Goal: Check status: Check status

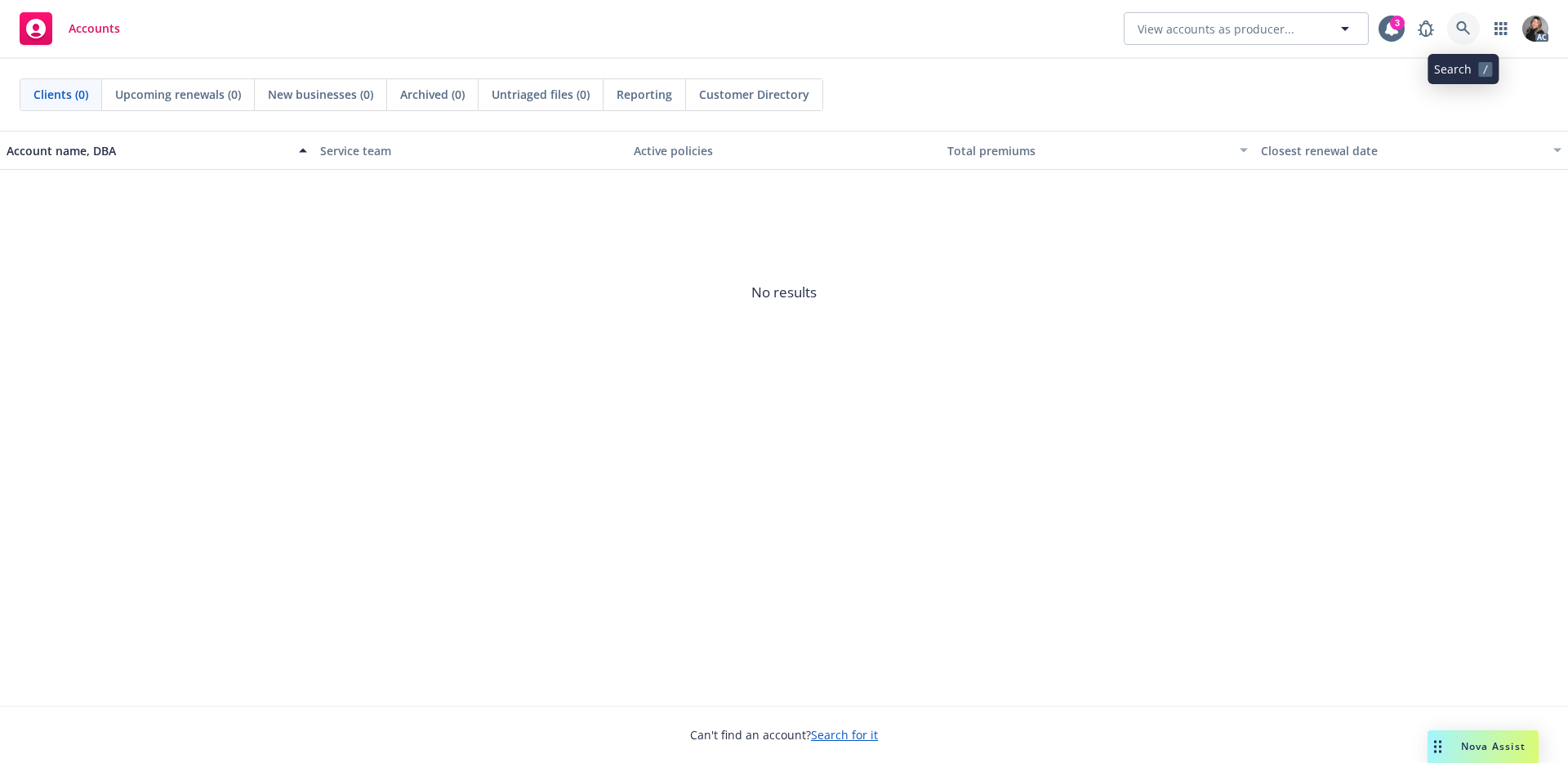
click at [1460, 30] on icon at bounding box center [1463, 28] width 13 height 13
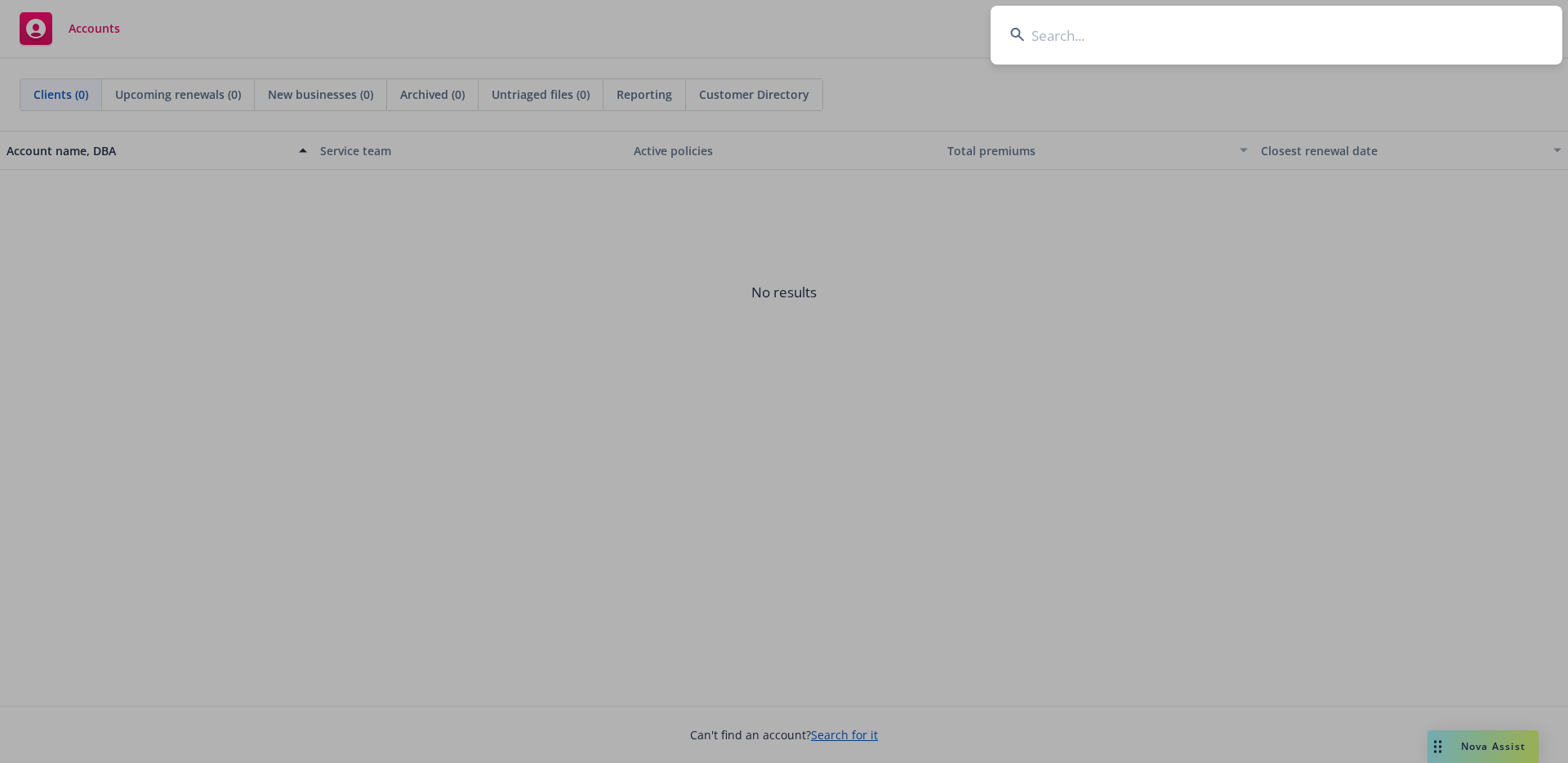
click at [1388, 39] on input at bounding box center [1276, 35] width 572 height 58
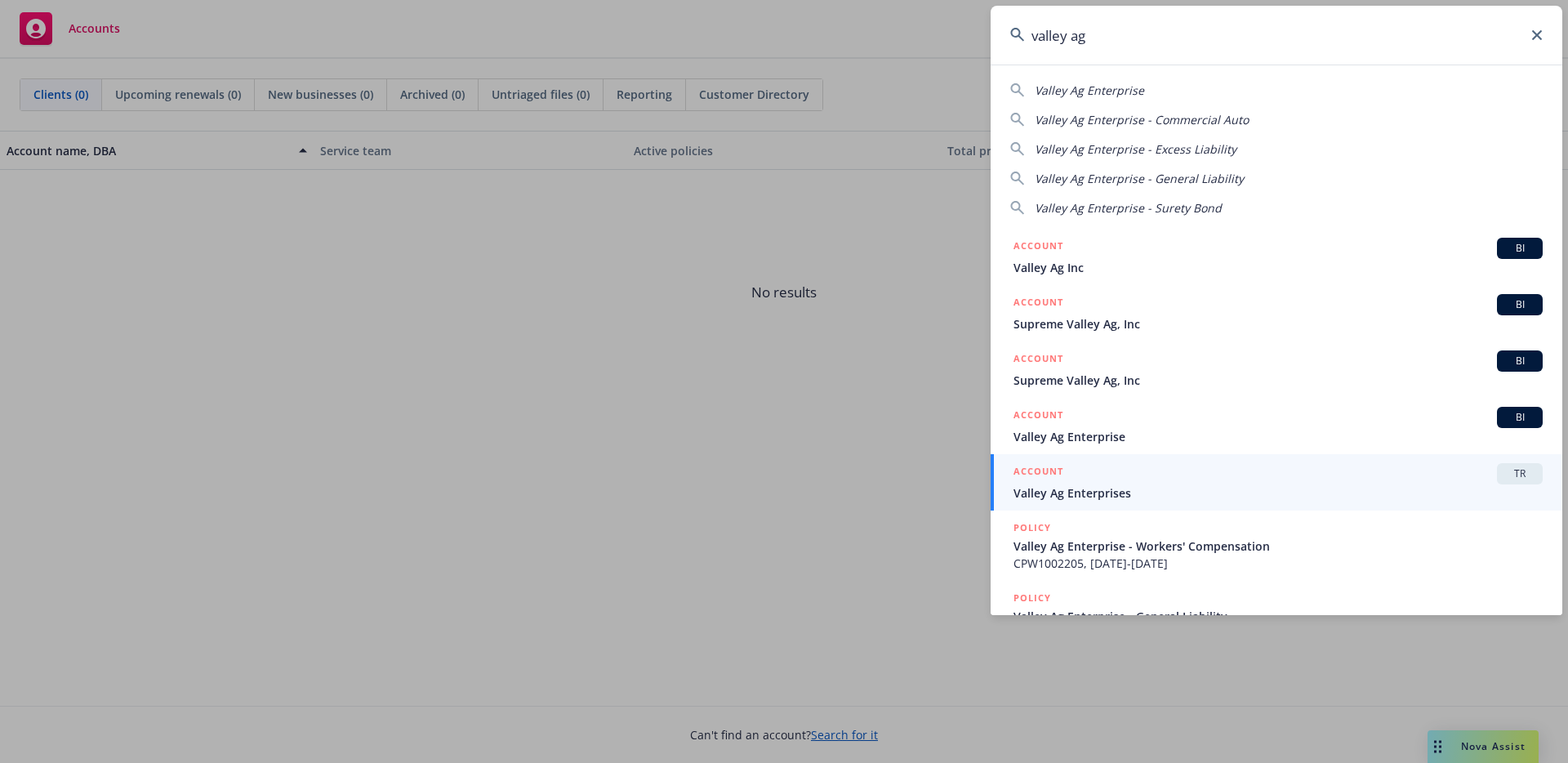
click at [1112, 95] on span "Valley Ag Enterprise" at bounding box center [1089, 90] width 109 height 15
type input "Valley Ag Enterprise"
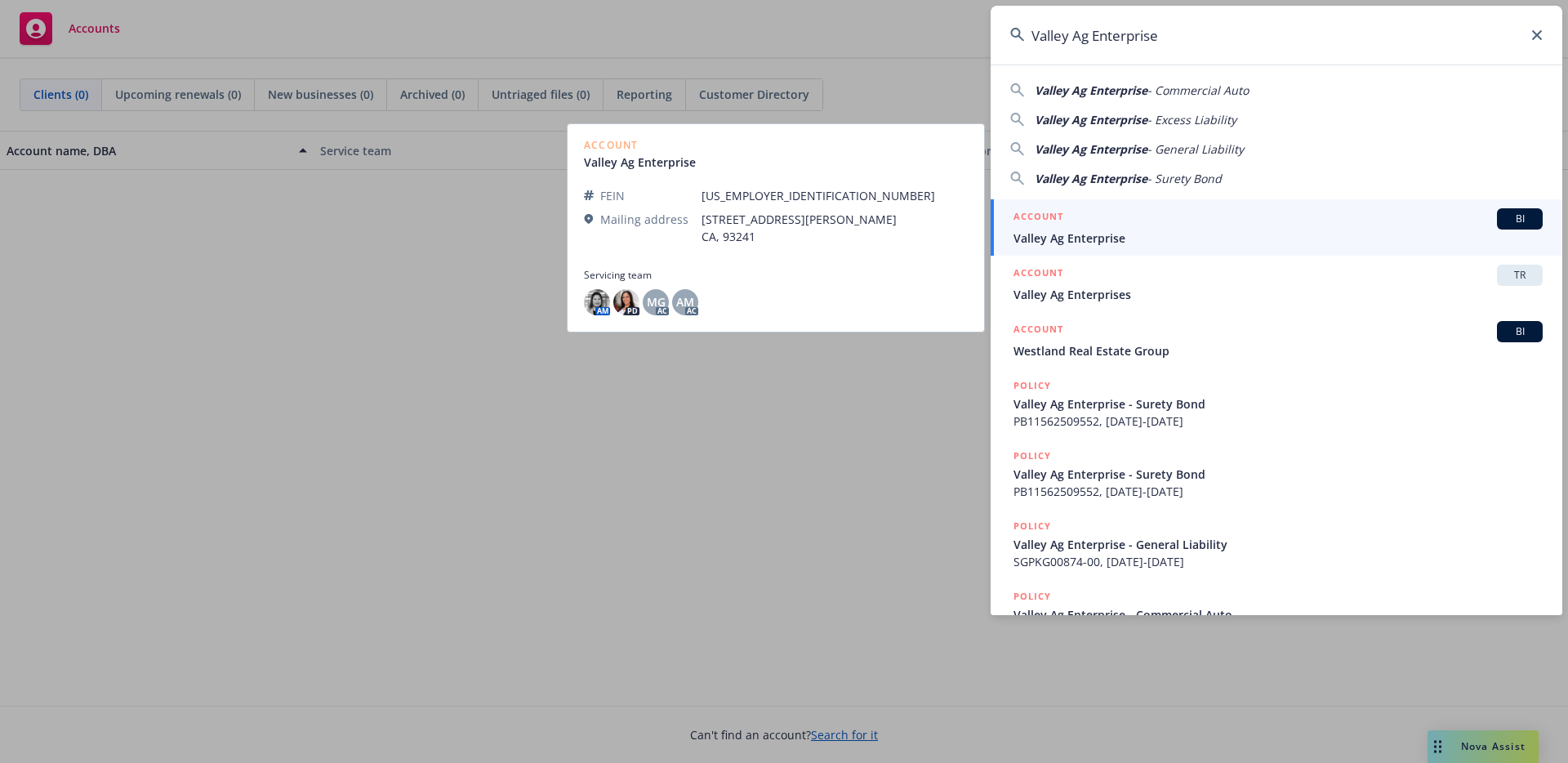
click at [1142, 231] on span "Valley Ag Enterprise" at bounding box center [1278, 238] width 529 height 17
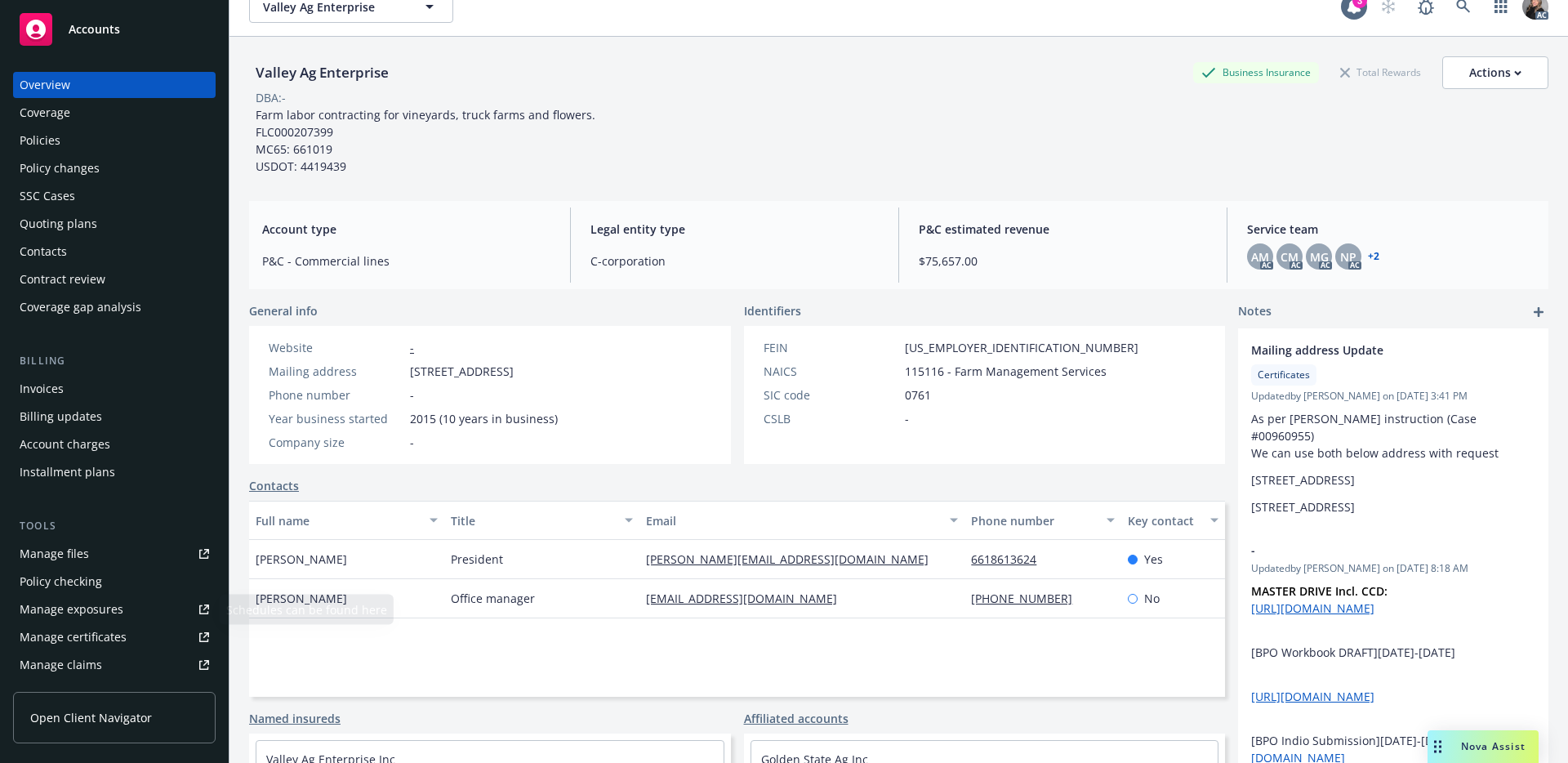
scroll to position [3, 0]
click at [93, 664] on div "Manage claims" at bounding box center [60, 660] width 82 height 26
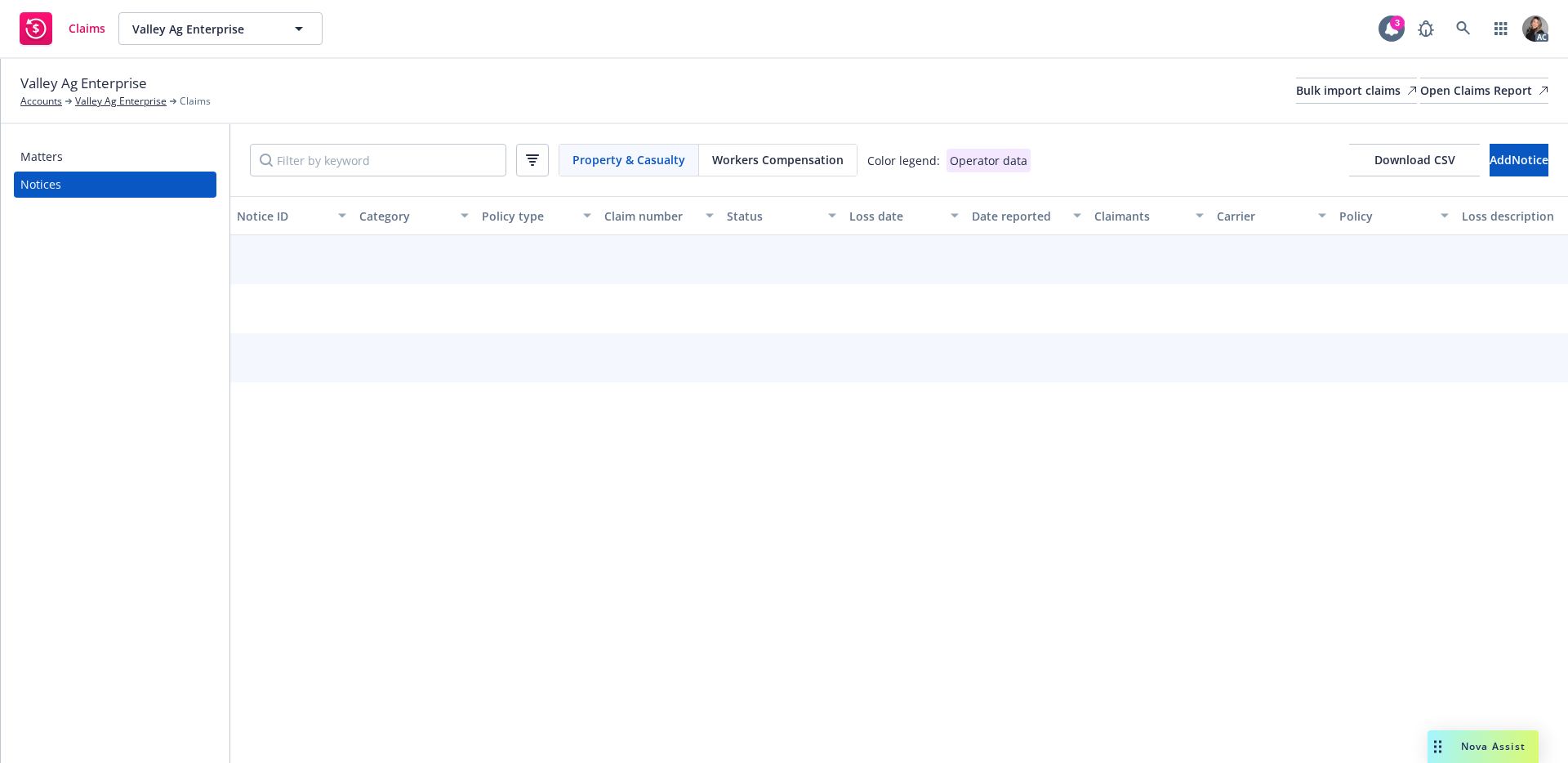
click at [702, 159] on div "Workers Compensation" at bounding box center [778, 160] width 157 height 31
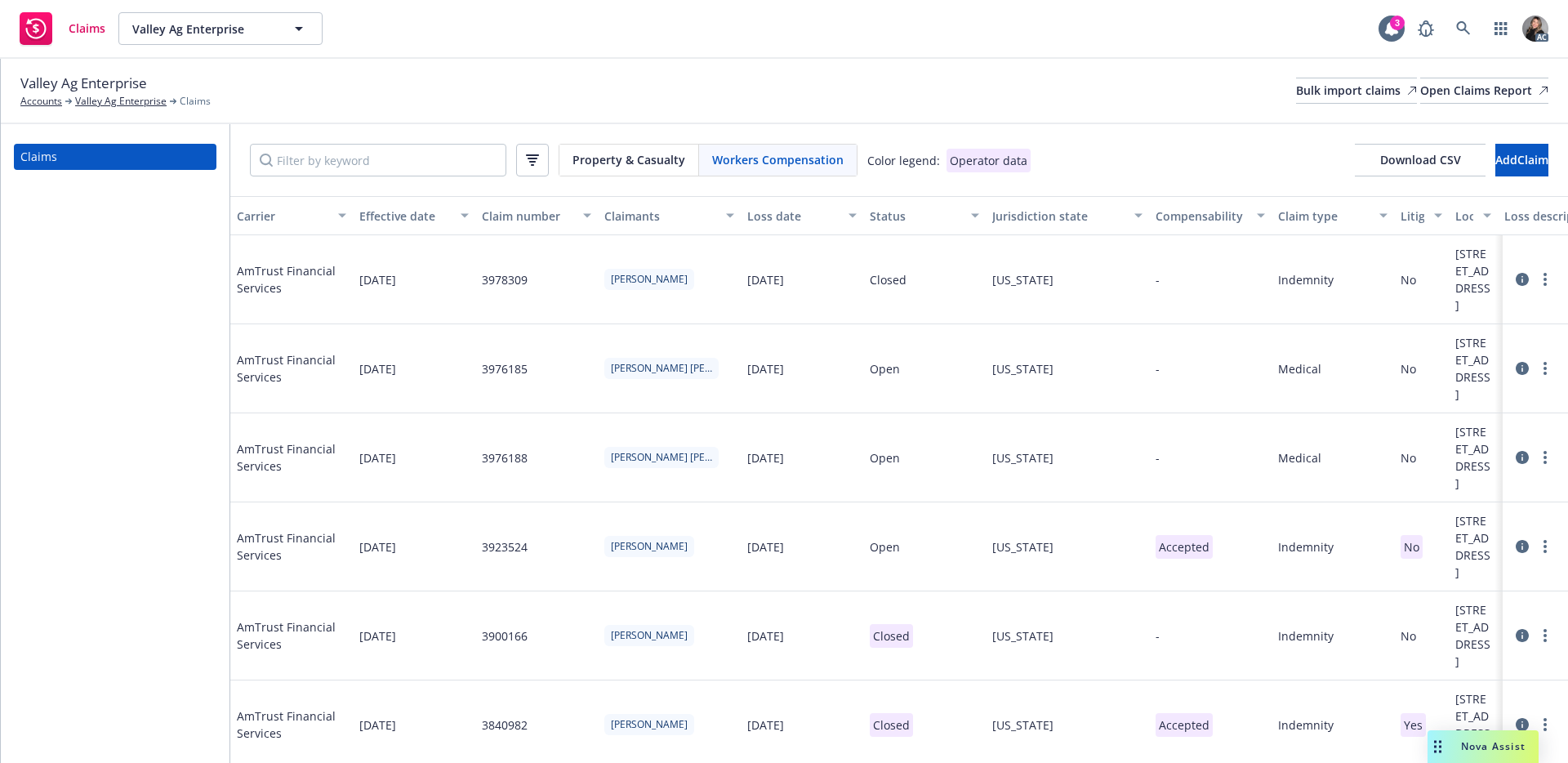
click at [1115, 127] on div "Property & Casualty Workers Compensation Color legend: Operator data Download C…" at bounding box center [899, 159] width 1338 height 72
click at [1472, 94] on div "Open Claims Report" at bounding box center [1485, 91] width 129 height 25
